Goal: Task Accomplishment & Management: Use online tool/utility

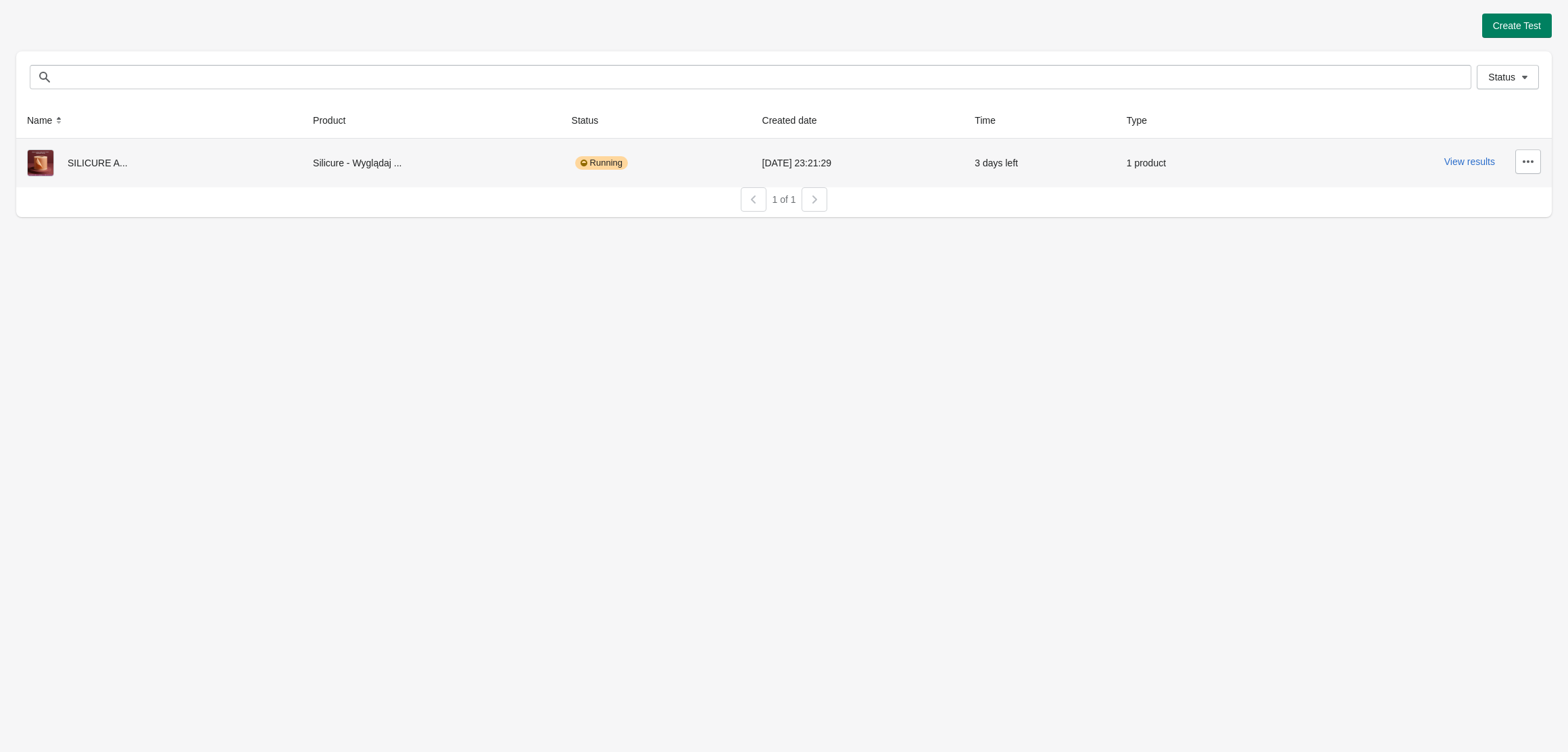
click at [1469, 153] on div "View results" at bounding box center [1405, 161] width 271 height 24
click at [1469, 157] on button "View results" at bounding box center [1469, 161] width 51 height 11
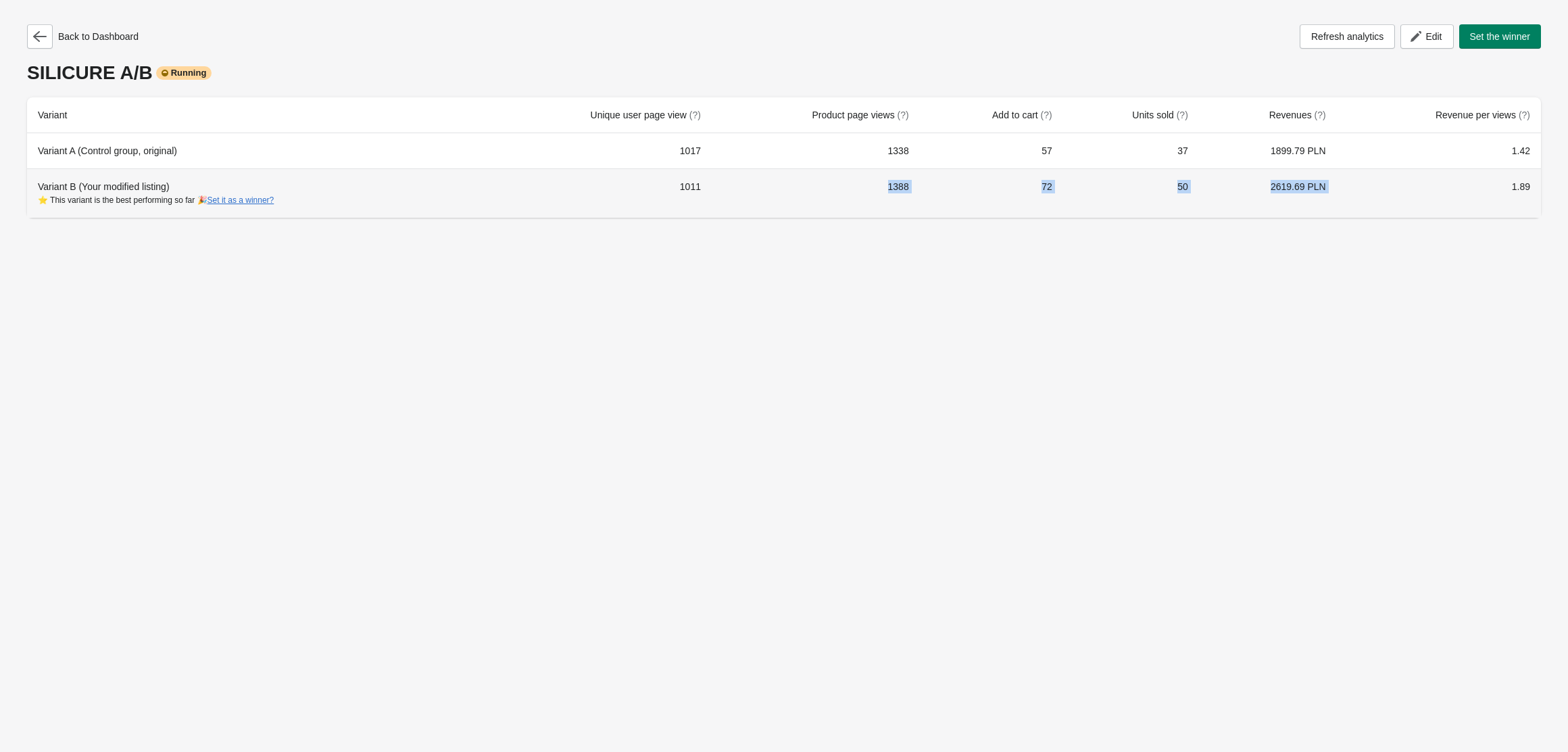
drag, startPoint x: 1183, startPoint y: 186, endPoint x: 777, endPoint y: 204, distance: 406.4
click at [777, 204] on tr "Variant B (Your modified listing) ⭐ This variant is the best performing so far …" at bounding box center [784, 193] width 1515 height 49
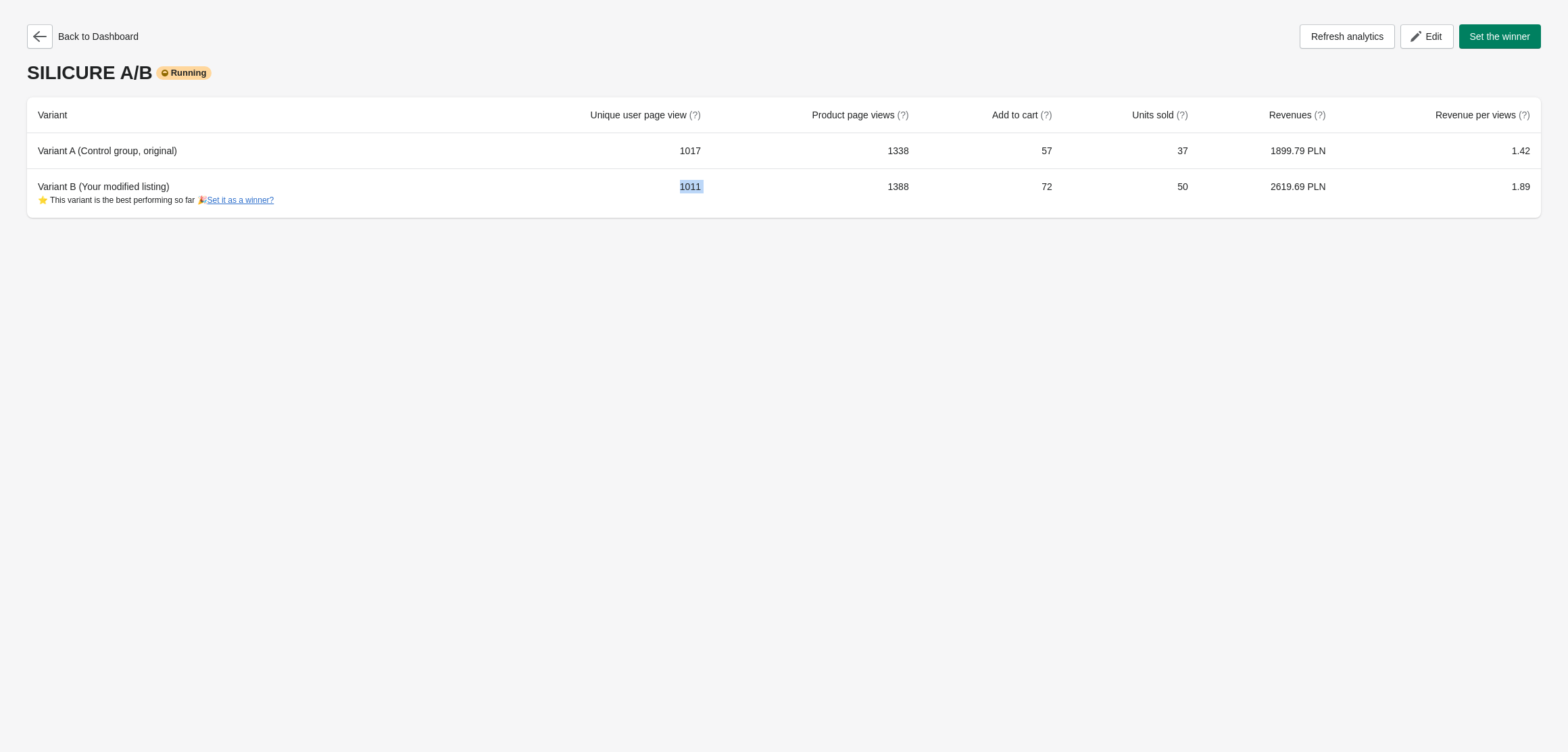
drag, startPoint x: 655, startPoint y: 193, endPoint x: 784, endPoint y: 182, distance: 129.5
click at [783, 182] on tr "Variant B (Your modified listing) ⭐ This variant is the best performing so far …" at bounding box center [784, 193] width 1515 height 49
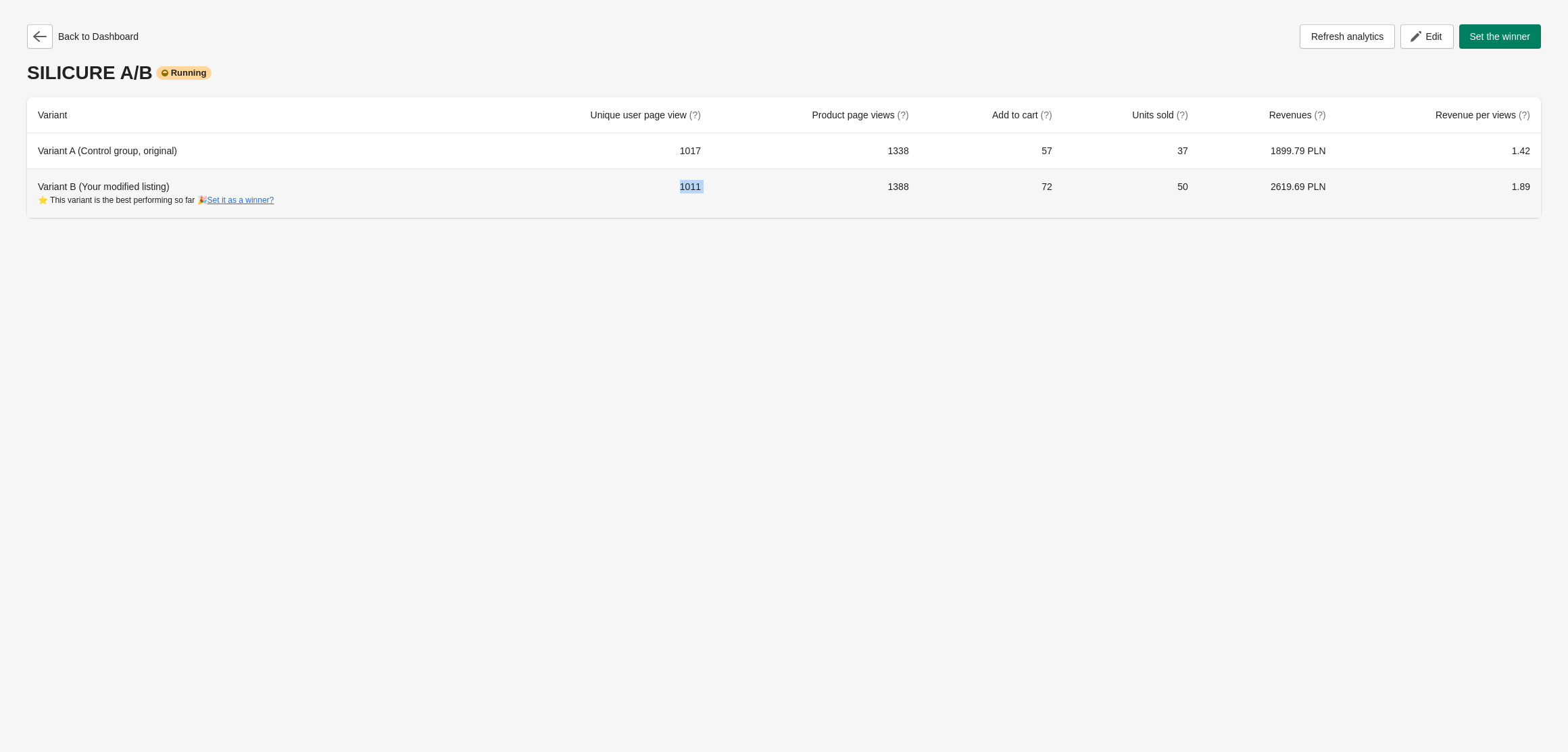
click at [814, 183] on td "1388" at bounding box center [815, 193] width 208 height 49
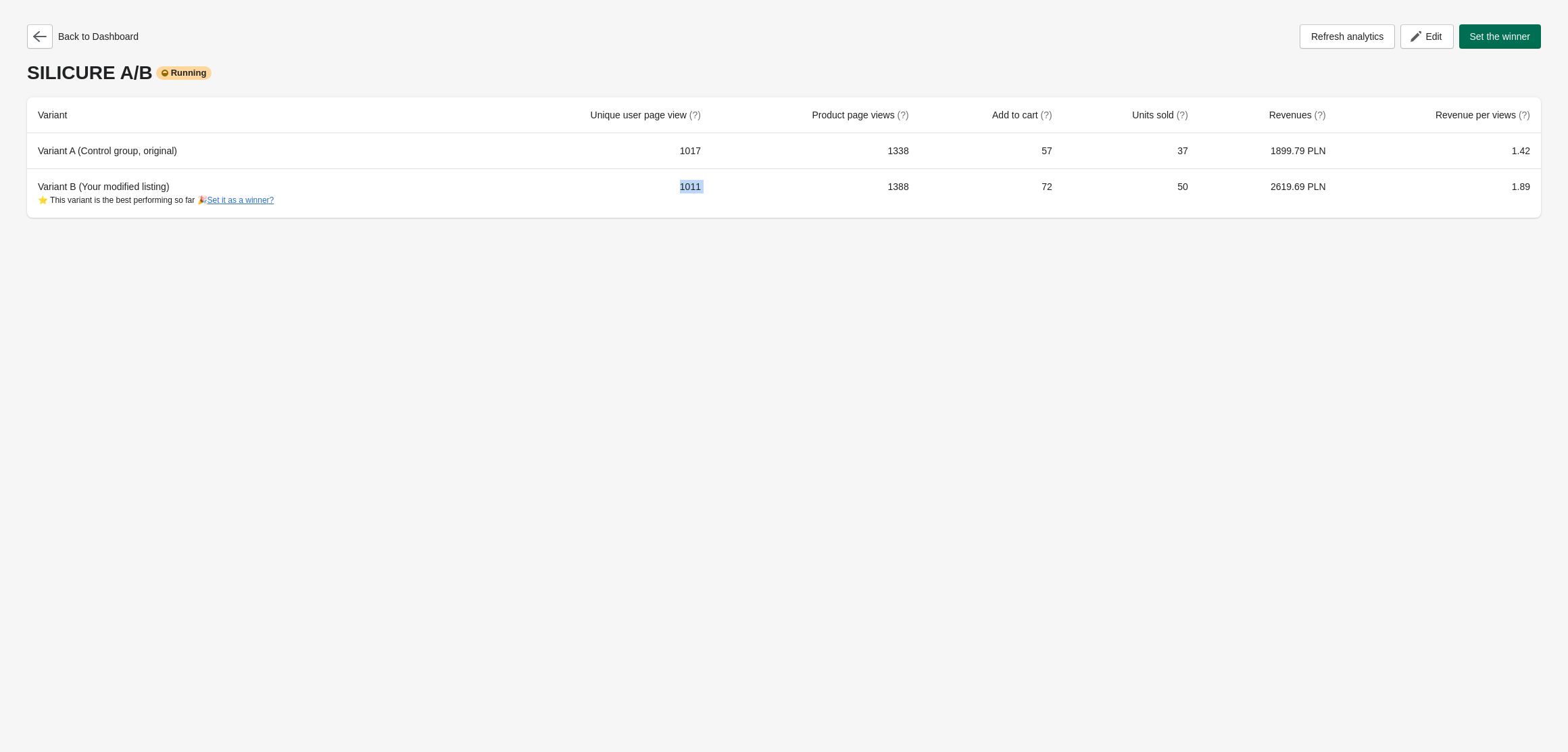
click at [1504, 44] on button "Set the winner" at bounding box center [1500, 36] width 83 height 24
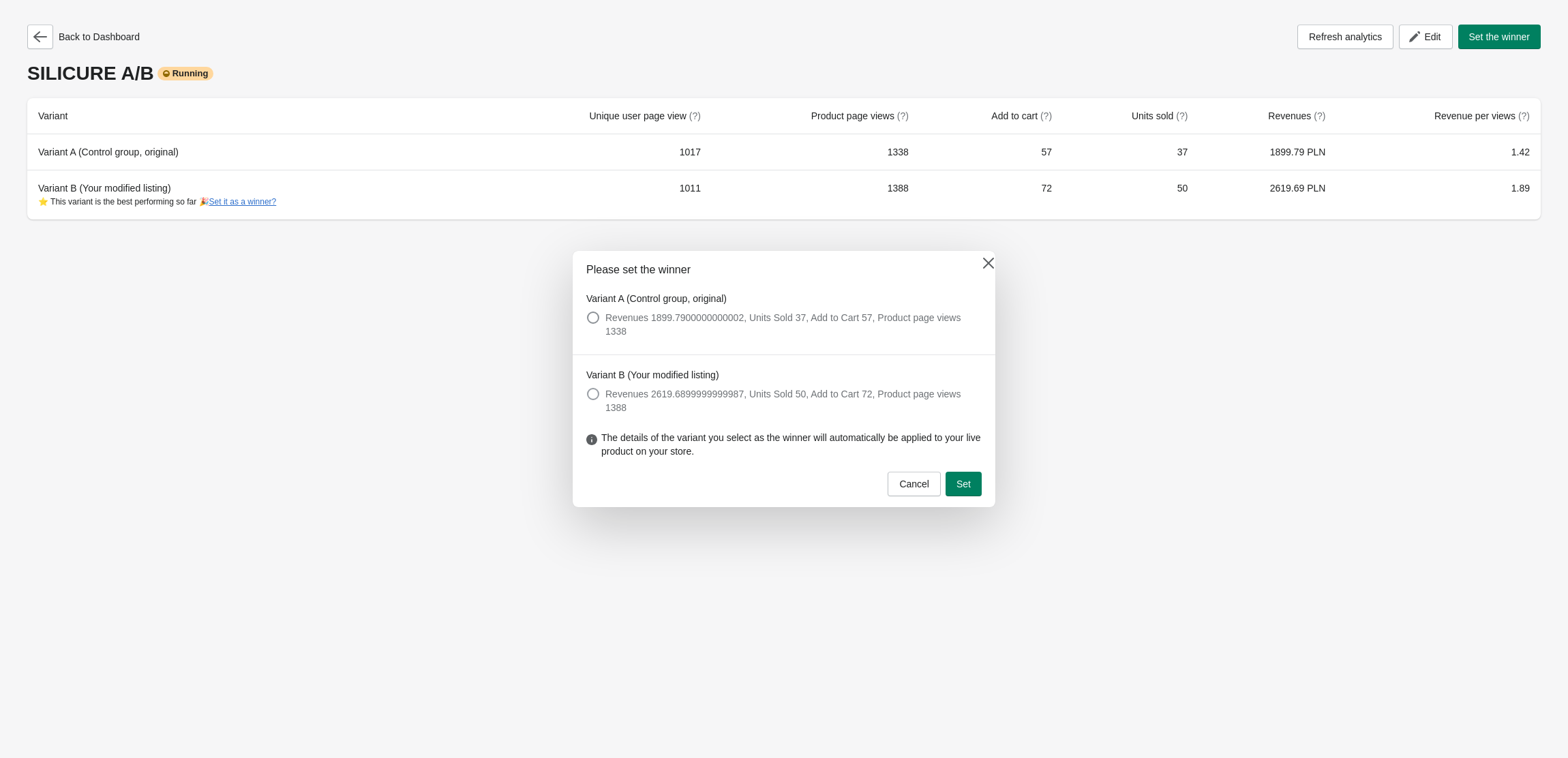
click at [602, 392] on label "Revenues 2619.6899999999987, Units Sold 50, Add to Cart 72, Product page views …" at bounding box center [784, 400] width 395 height 33
click at [967, 478] on button "Set" at bounding box center [963, 483] width 36 height 24
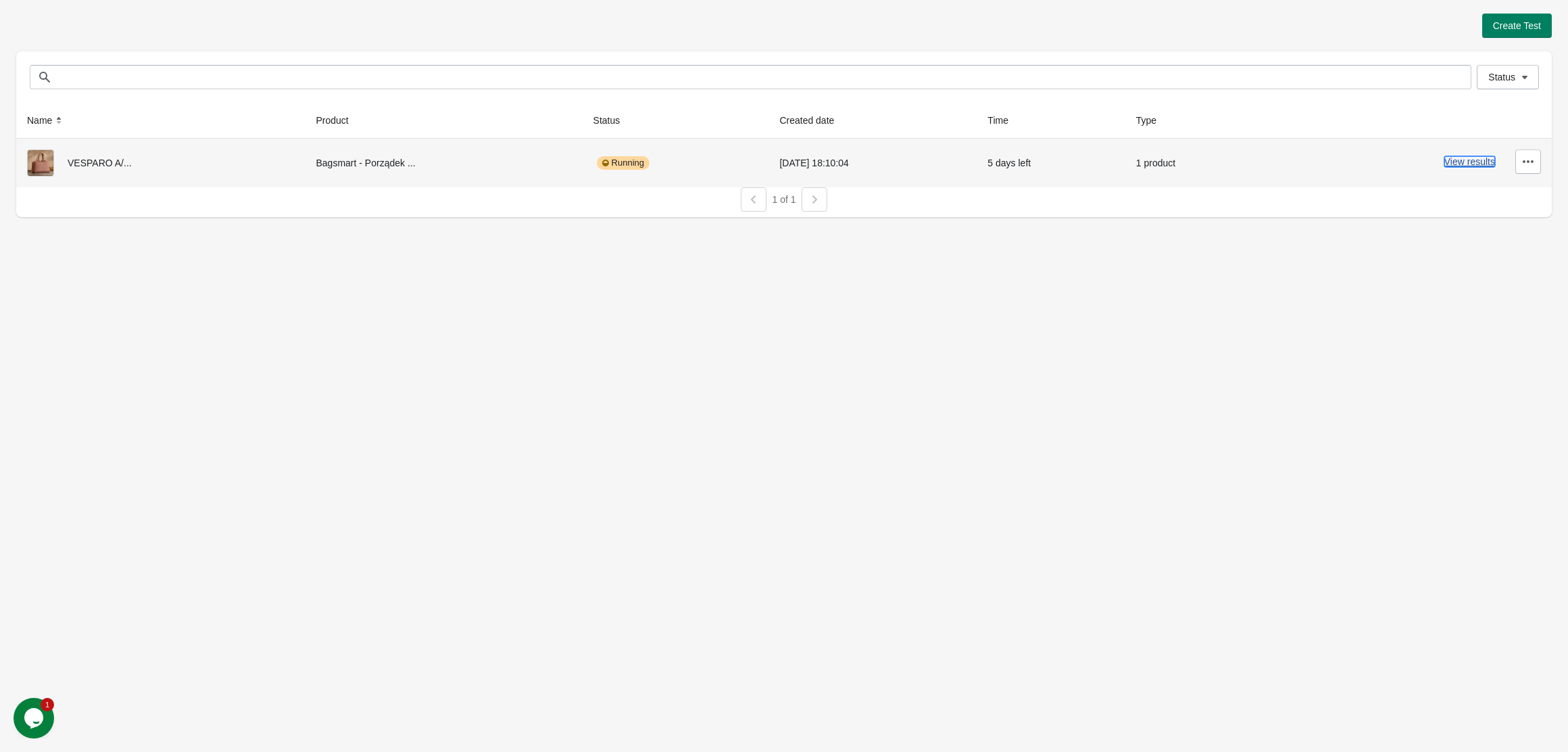
click at [1482, 161] on button "View results" at bounding box center [1469, 161] width 51 height 11
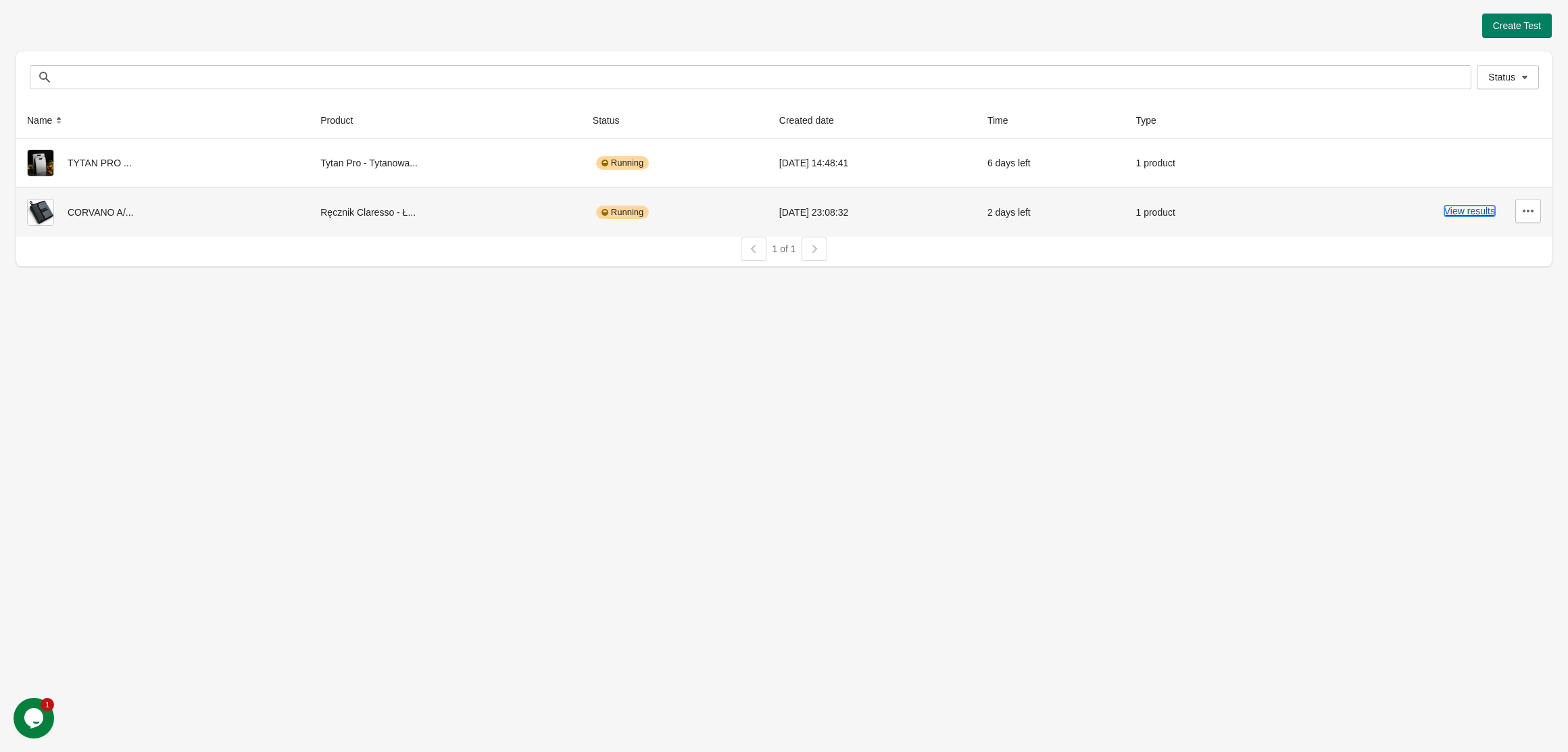
click at [1469, 215] on button "View results" at bounding box center [1469, 211] width 51 height 11
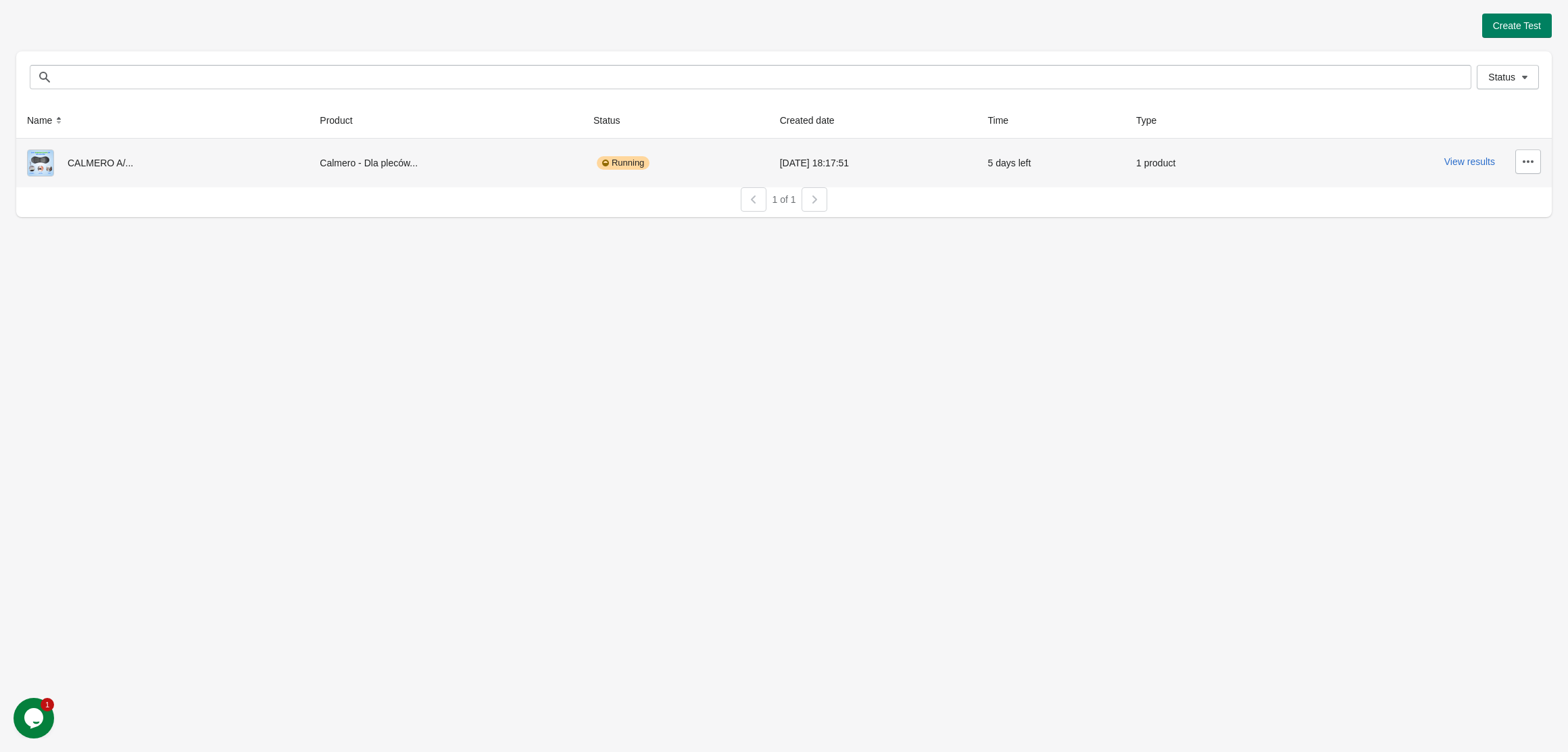
click at [1491, 170] on div "View results" at bounding box center [1408, 161] width 265 height 24
click at [1469, 163] on button "View results" at bounding box center [1469, 161] width 51 height 11
